Goal: Find specific page/section: Find specific page/section

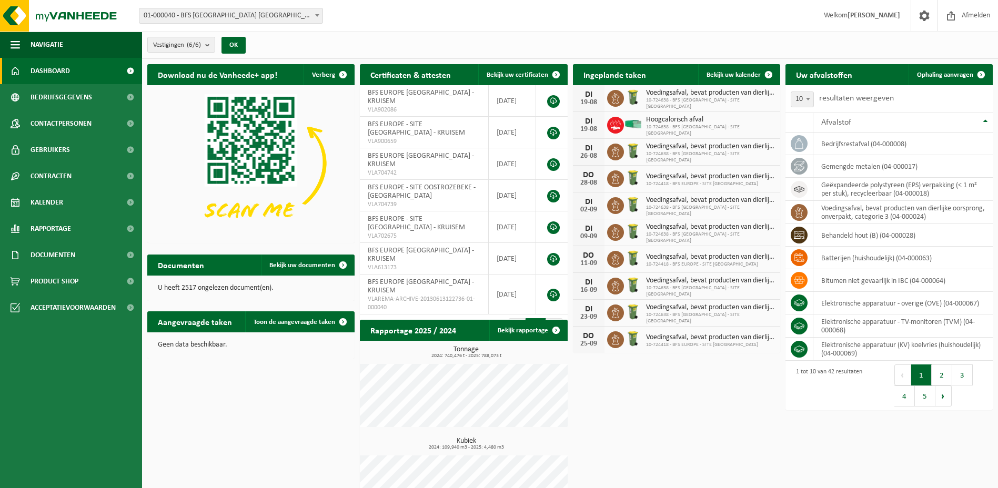
drag, startPoint x: 47, startPoint y: 119, endPoint x: 255, endPoint y: 116, distance: 207.8
click at [47, 119] on span "Contactpersonen" at bounding box center [61, 123] width 61 height 26
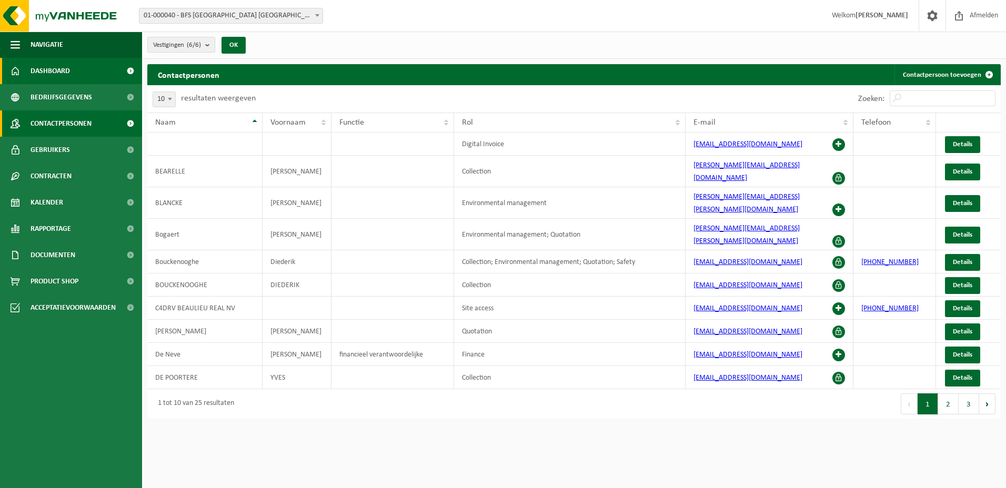
click at [68, 75] on span "Dashboard" at bounding box center [50, 71] width 39 height 26
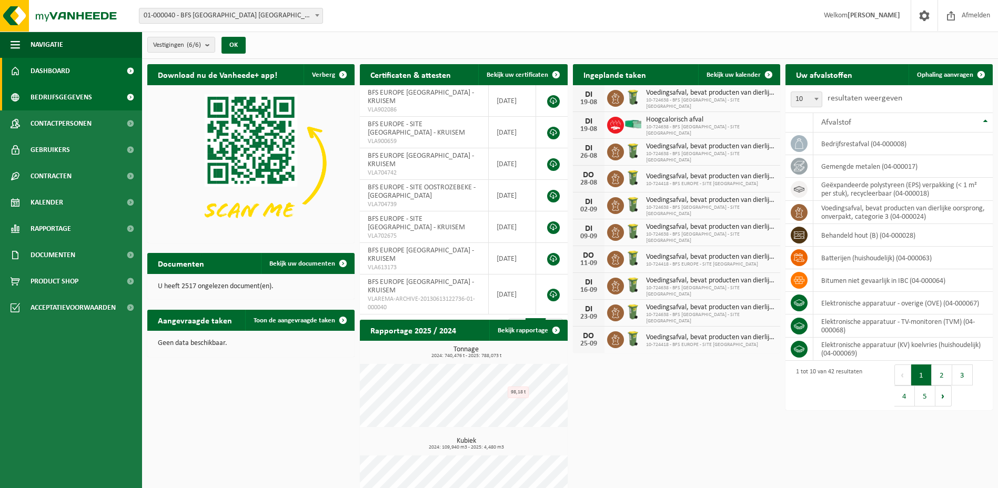
click at [76, 102] on span "Bedrijfsgegevens" at bounding box center [62, 97] width 62 height 26
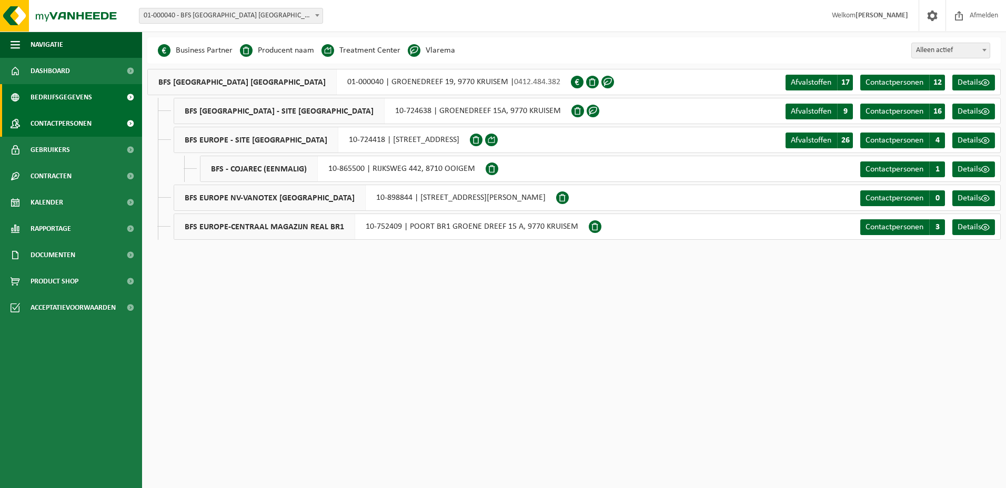
click at [90, 117] on span "Contactpersonen" at bounding box center [61, 123] width 61 height 26
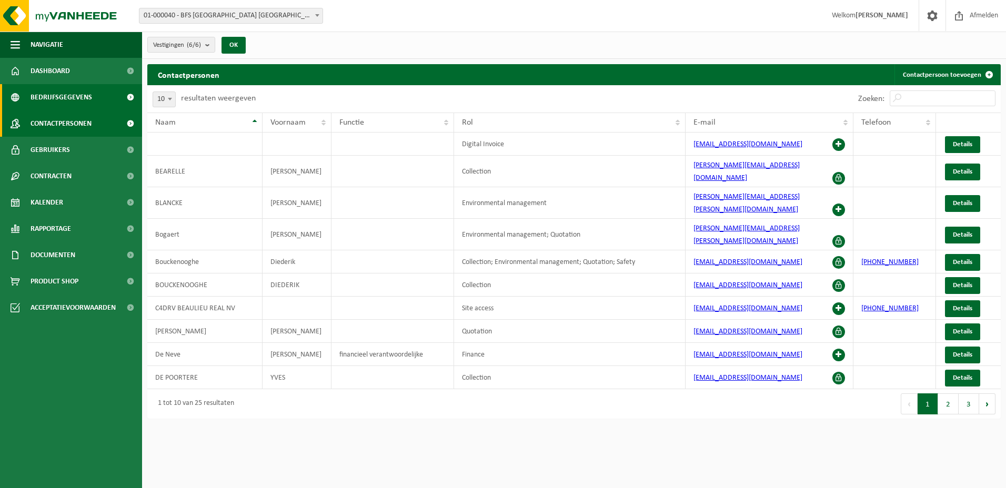
click at [84, 95] on span "Bedrijfsgegevens" at bounding box center [62, 97] width 62 height 26
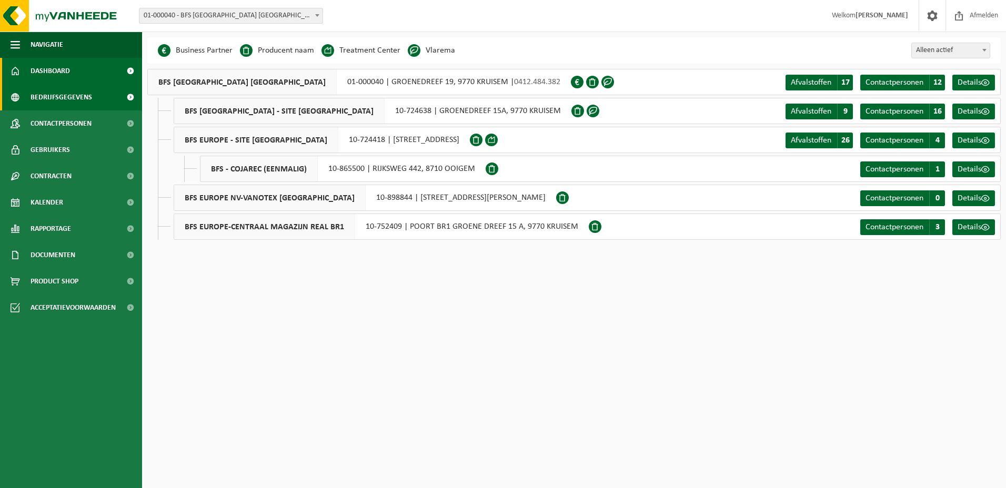
click at [90, 69] on link "Dashboard" at bounding box center [71, 71] width 142 height 26
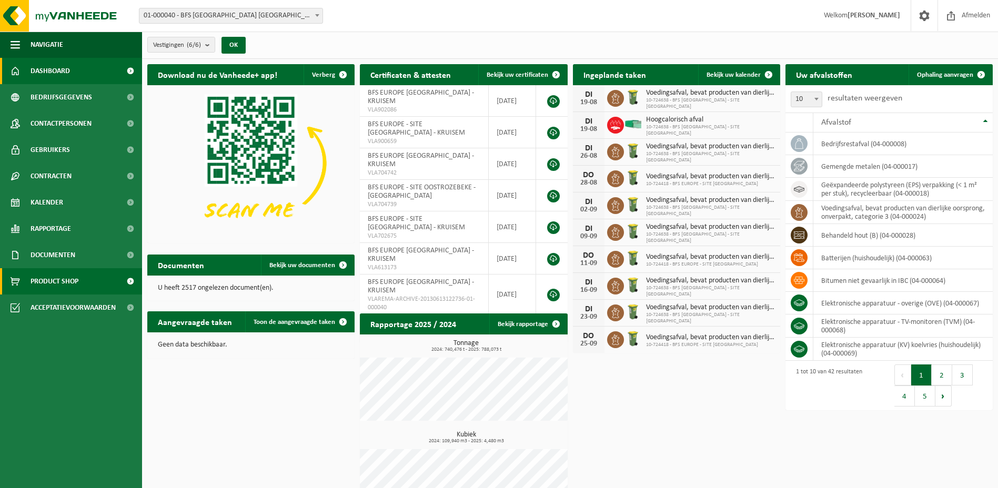
click at [56, 276] on span "Product Shop" at bounding box center [55, 281] width 48 height 26
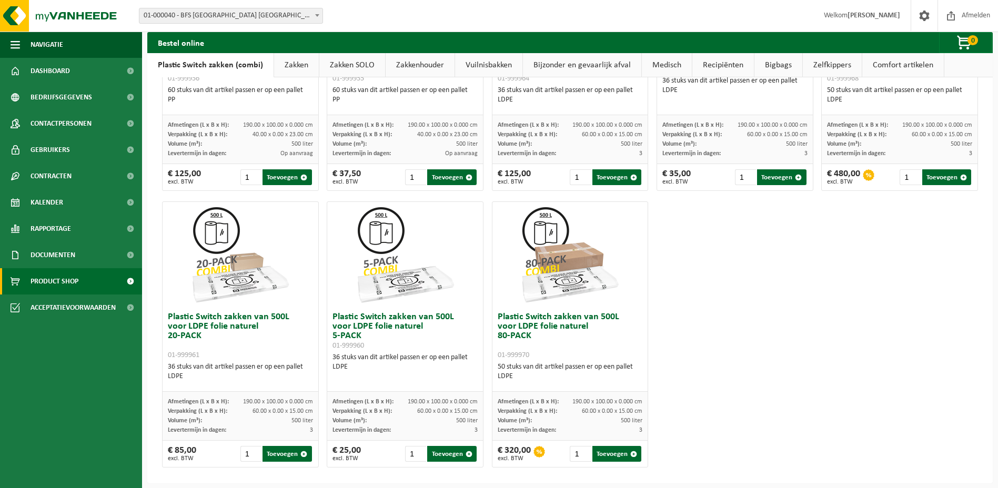
scroll to position [499, 0]
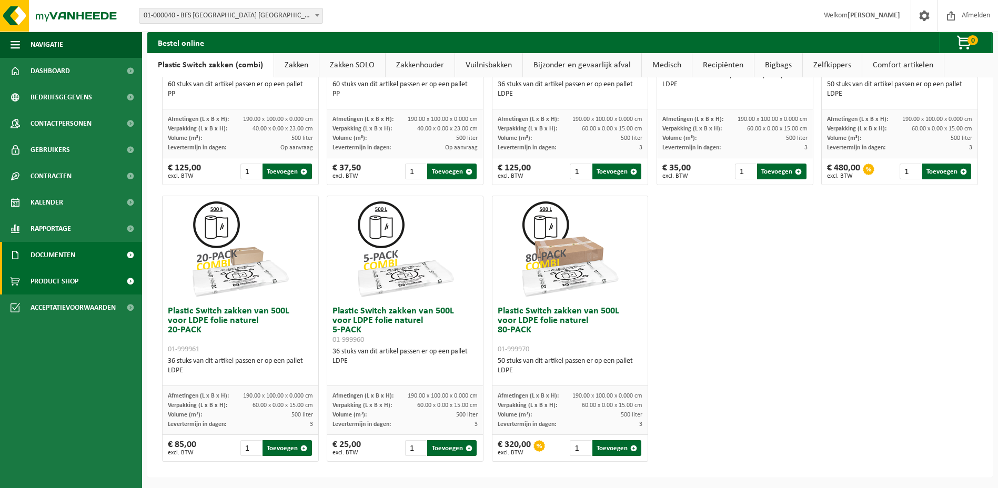
click at [77, 253] on link "Documenten" at bounding box center [71, 255] width 142 height 26
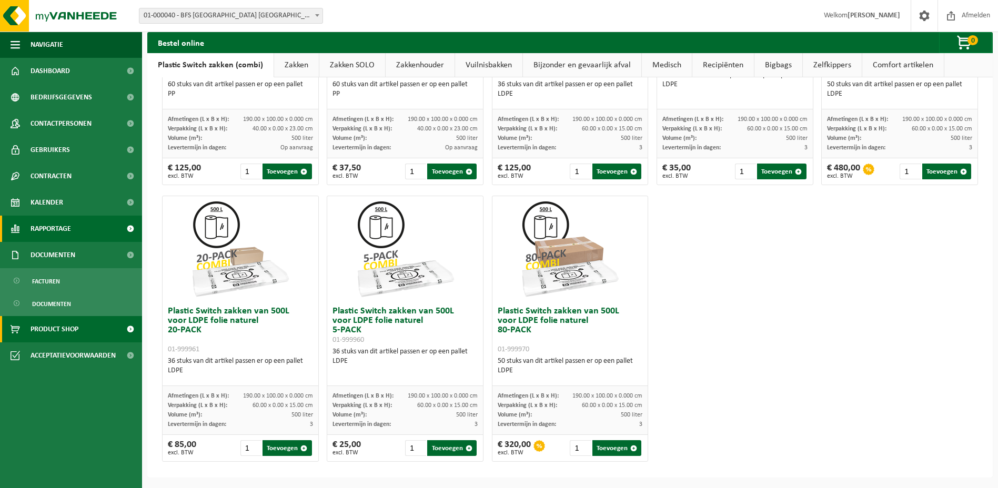
click at [64, 228] on span "Rapportage" at bounding box center [51, 229] width 40 height 26
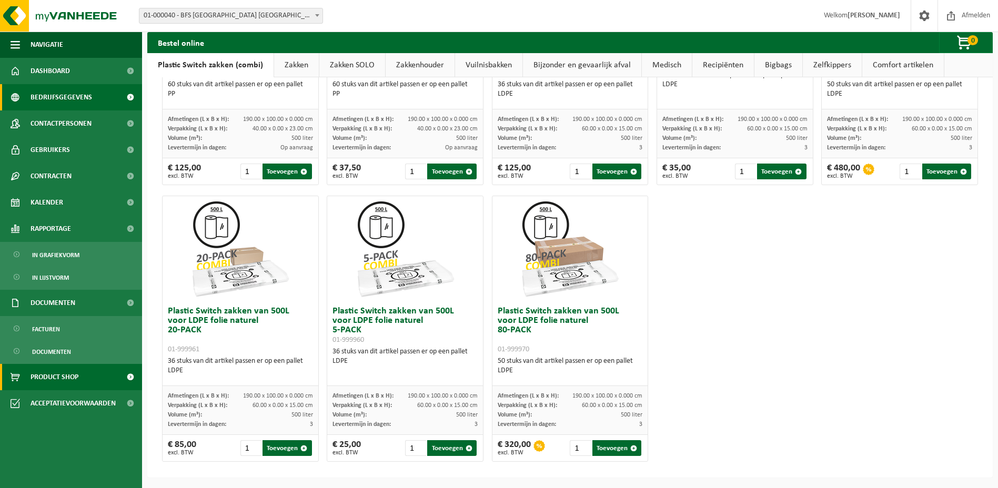
click at [74, 90] on span "Bedrijfsgegevens" at bounding box center [62, 97] width 62 height 26
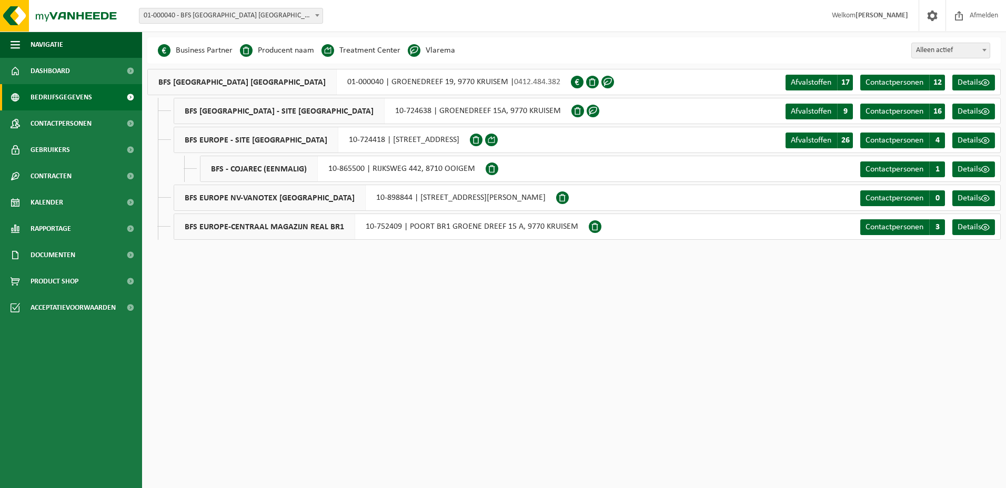
click at [436, 54] on li "Vlarema" at bounding box center [431, 51] width 47 height 16
click at [928, 142] on link "Contactpersonen C 4" at bounding box center [902, 141] width 85 height 16
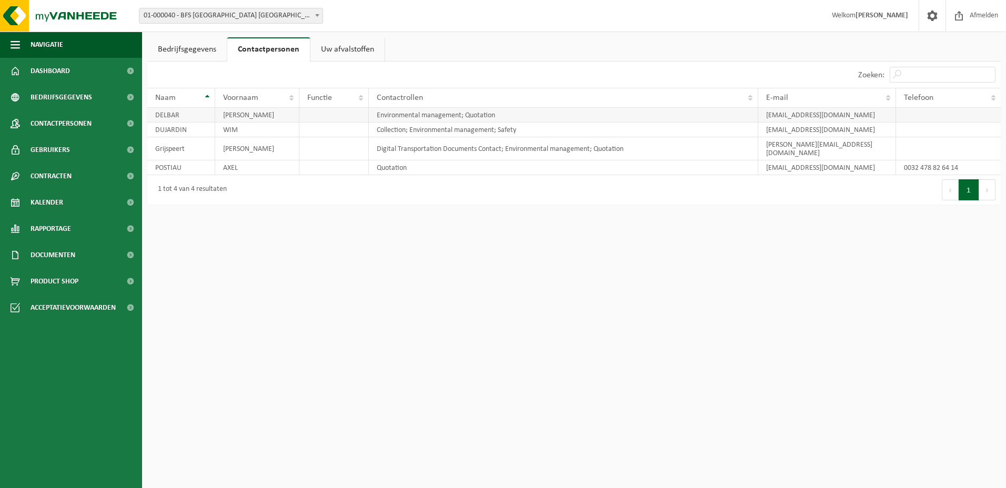
click at [506, 116] on td "Environmental management; Quotation" at bounding box center [564, 115] width 390 height 15
click at [203, 46] on link "Bedrijfsgegevens" at bounding box center [186, 49] width 79 height 24
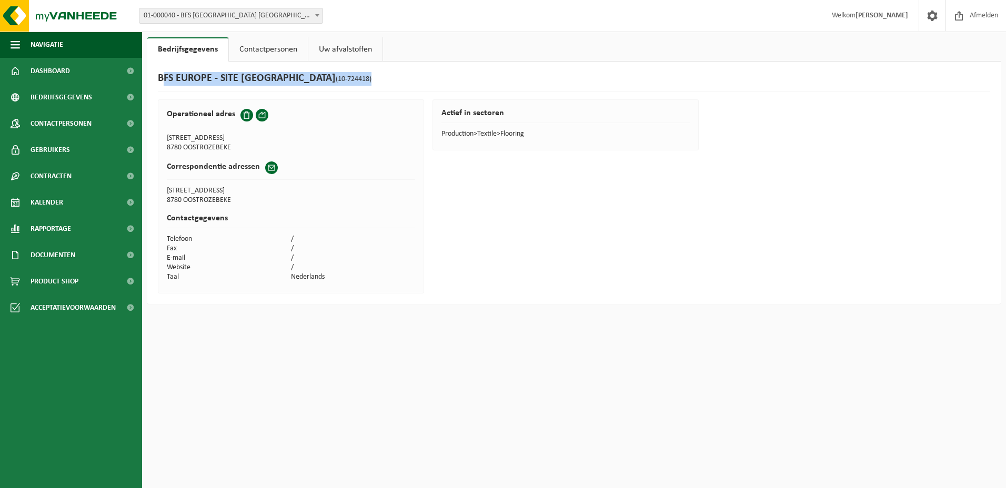
drag, startPoint x: 347, startPoint y: 82, endPoint x: 153, endPoint y: 76, distance: 194.7
click at [153, 76] on div "BFS EUROPE - SITE OOSTROZEBEKE (10-724418) Operationeel adres INGELMUNSTERSTEEN…" at bounding box center [573, 183] width 853 height 242
click at [336, 76] on span "(10-724418)" at bounding box center [354, 79] width 36 height 8
drag, startPoint x: 315, startPoint y: 79, endPoint x: 345, endPoint y: 80, distance: 30.5
click at [345, 80] on span "(10-724418)" at bounding box center [354, 79] width 36 height 8
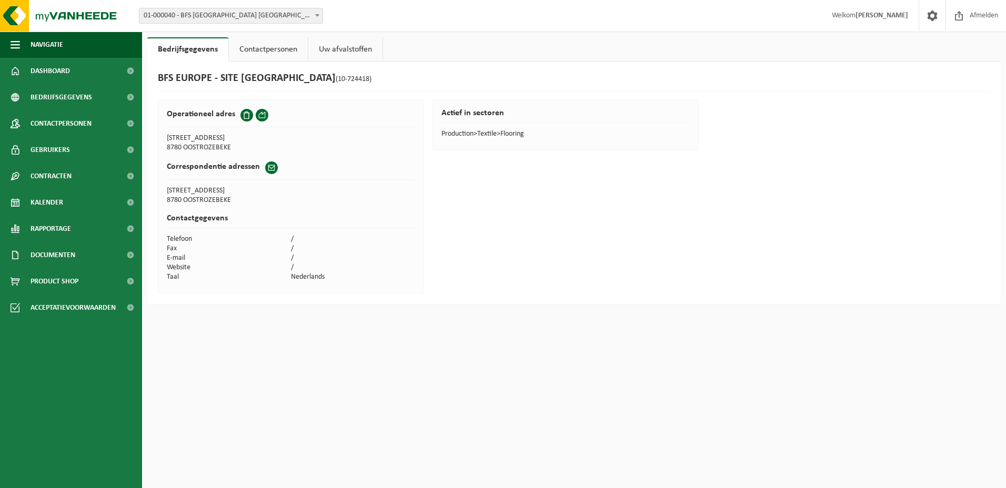
drag, startPoint x: 345, startPoint y: 80, endPoint x: 453, endPoint y: 84, distance: 108.4
click at [453, 84] on div "BFS EUROPE - SITE OOSTROZEBEKE (10-724418)" at bounding box center [574, 81] width 832 height 19
drag, startPoint x: 315, startPoint y: 79, endPoint x: 345, endPoint y: 81, distance: 30.6
click at [345, 81] on span "(10-724418)" at bounding box center [354, 79] width 36 height 8
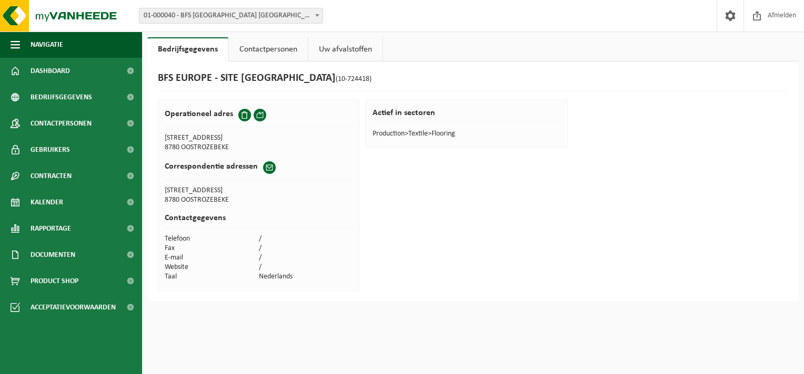
click at [659, 148] on div "BFS EUROPE - SITE OOSTROZEBEKE (10-724418) Operationeel adres INGELMUNSTERSTEEN…" at bounding box center [472, 182] width 651 height 240
click at [705, 120] on div "BFS EUROPE - SITE OOSTROZEBEKE (10-724418) Operationeel adres INGELMUNSTERSTEEN…" at bounding box center [472, 182] width 651 height 240
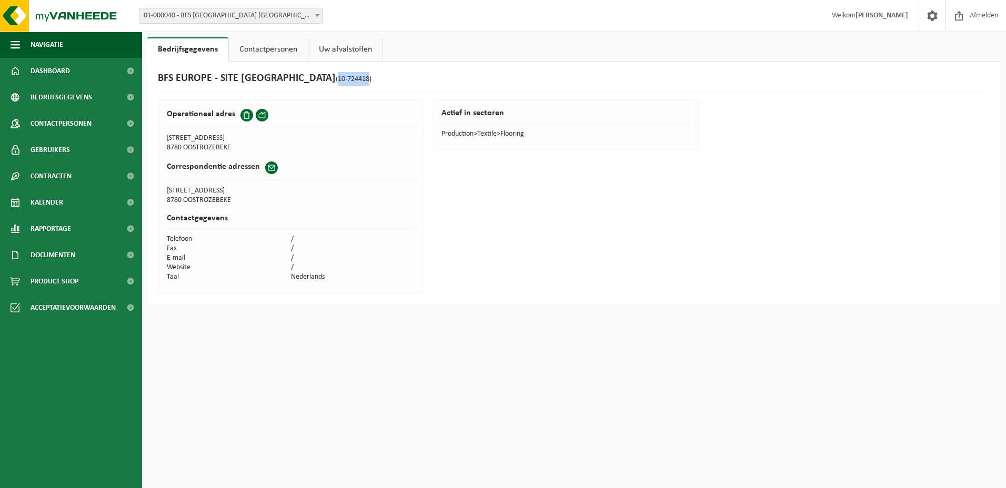
drag, startPoint x: 313, startPoint y: 79, endPoint x: 344, endPoint y: 83, distance: 30.7
click at [344, 83] on span "(10-724418)" at bounding box center [354, 79] width 36 height 8
click at [339, 361] on html "Vestiging: 01-000040 - BFS EUROPE NV - KRUISEM 10-724638 - BFS EUROPE - SITE KR…" at bounding box center [503, 244] width 1006 height 488
click at [296, 55] on link "Contactpersonen" at bounding box center [268, 49] width 79 height 24
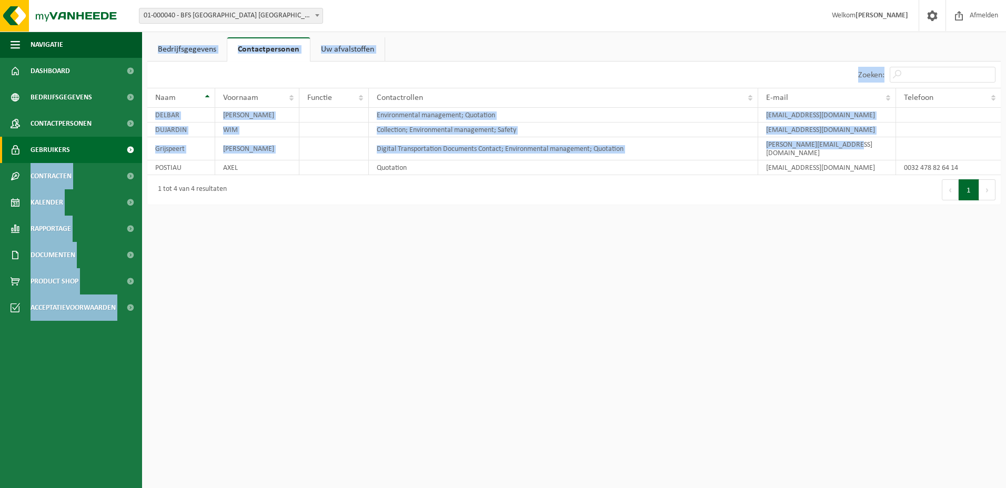
drag, startPoint x: 845, startPoint y: 144, endPoint x: 138, endPoint y: 139, distance: 706.4
click at [138, 139] on div "Navigatie Afmelden Dashboard Bedrijfsgegevens Contactpersonen Gebruikers Contra…" at bounding box center [503, 107] width 1006 height 215
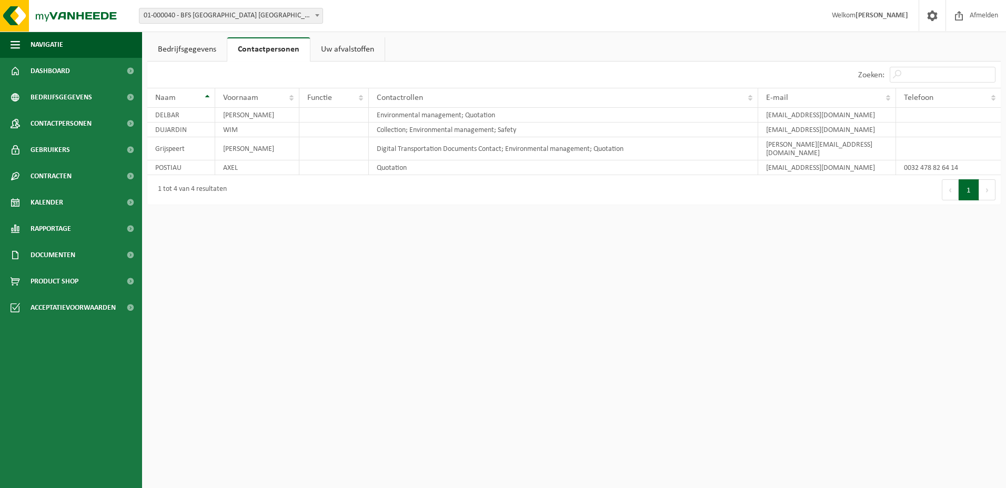
click at [387, 195] on div "1 tot 4 van 4 resultaten" at bounding box center [360, 189] width 427 height 29
drag, startPoint x: 702, startPoint y: 333, endPoint x: 726, endPoint y: 288, distance: 51.3
click at [702, 333] on html "Vestiging: 01-000040 - BFS EUROPE NV - KRUISEM 10-724638 - BFS EUROPE - SITE KR…" at bounding box center [503, 244] width 1006 height 488
